Goal: Find specific page/section: Find specific page/section

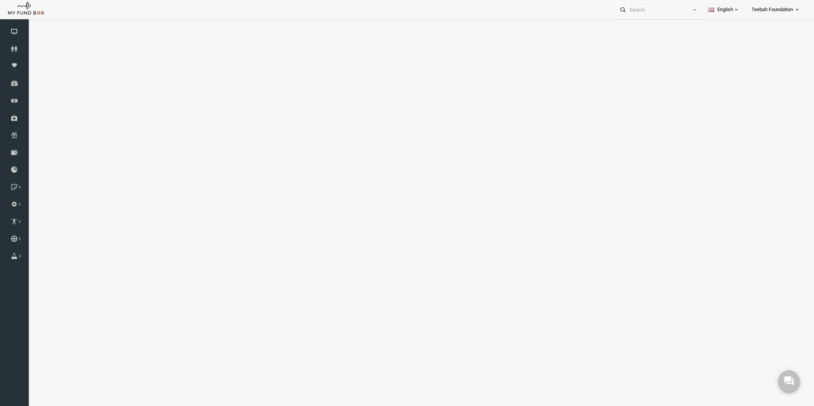
select select "100"
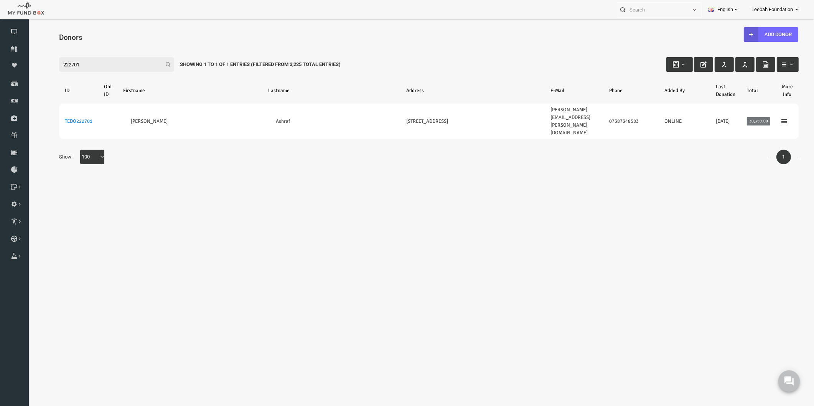
click at [83, 159] on body "Donor Not Found Beneficiary Not Found Partner Not Found!!!! Please Fill out thi…" at bounding box center [413, 221] width 771 height 397
click at [15, 49] on icon at bounding box center [14, 49] width 29 height 6
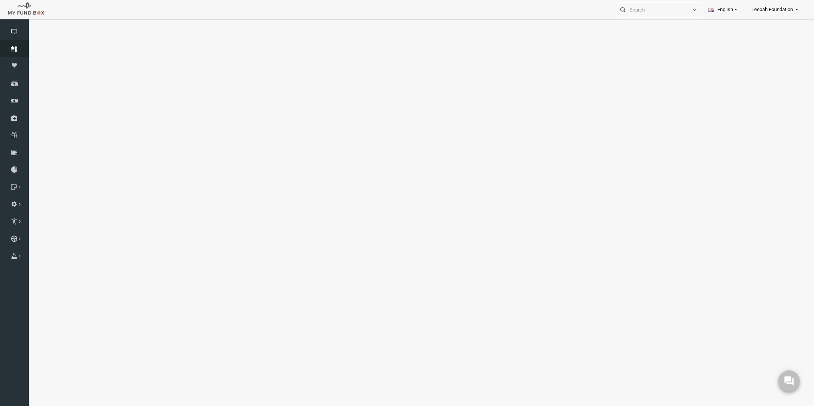
select select "100"
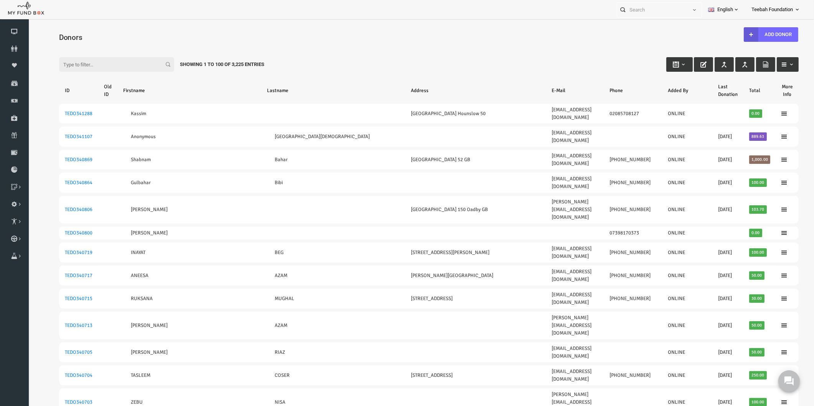
click at [566, 49] on div "Filter: Showing 1 to 100 of 3,225 Entries" at bounding box center [413, 57] width 755 height 21
click at [566, 48] on div "Filter: Showing 1 to 100 of 3,225 Entries" at bounding box center [413, 57] width 755 height 21
click at [10, 48] on icon at bounding box center [14, 49] width 29 height 6
click at [451, 35] on h4 "Donors" at bounding box center [417, 37] width 748 height 11
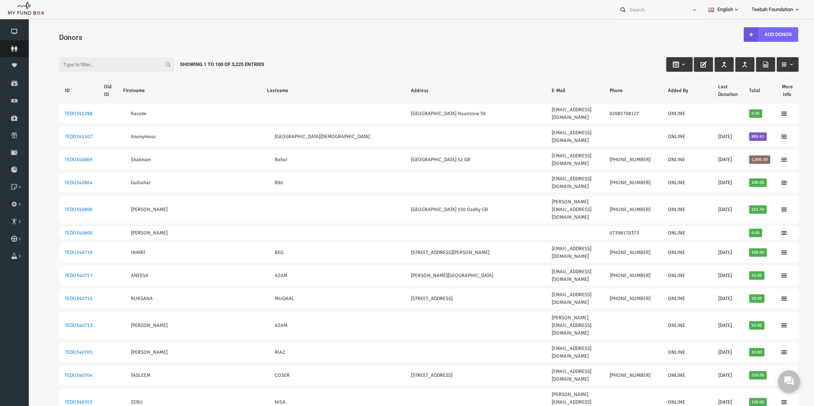
click at [13, 48] on icon at bounding box center [14, 49] width 29 height 6
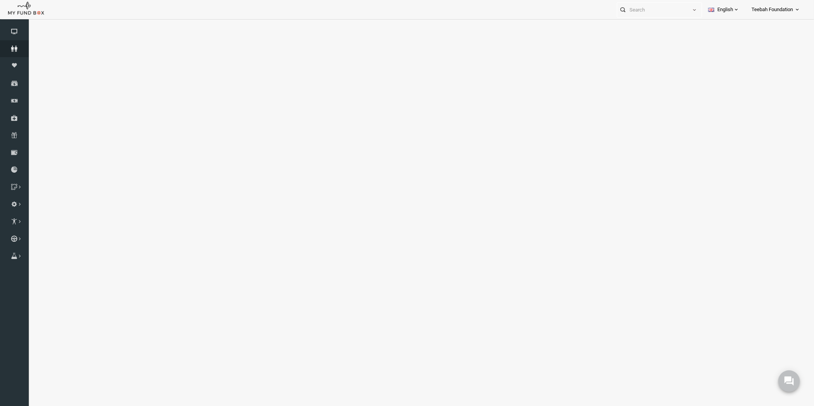
select select "100"
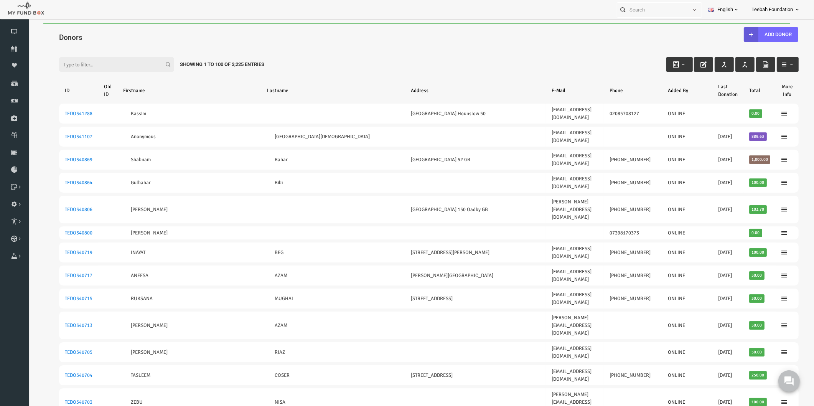
click at [330, 52] on div "Filter: Showing 1 to 100 of 3,225 Entries" at bounding box center [413, 57] width 755 height 21
click at [482, 63] on div "Filter: Showing 1 to 100 of 3,225 Entries" at bounding box center [413, 57] width 755 height 21
